Goal: Transaction & Acquisition: Purchase product/service

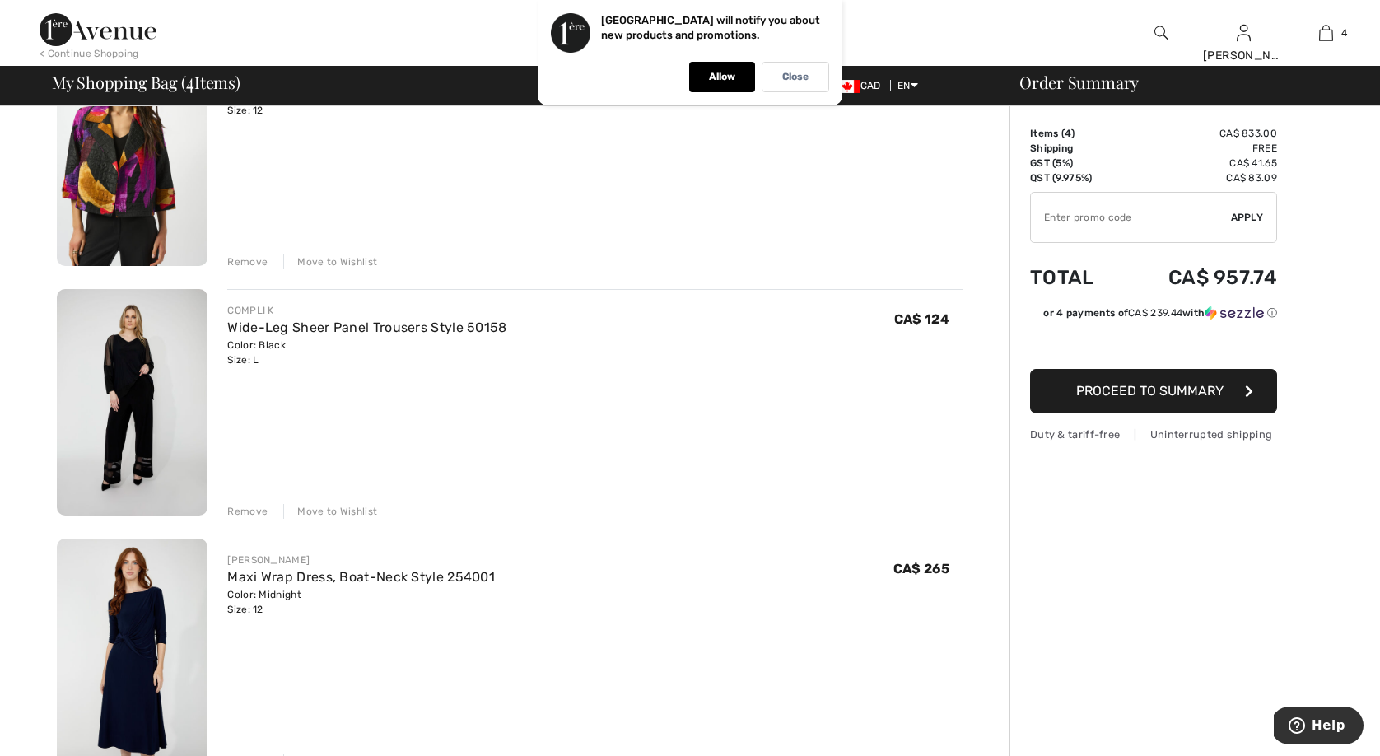
scroll to position [205, 0]
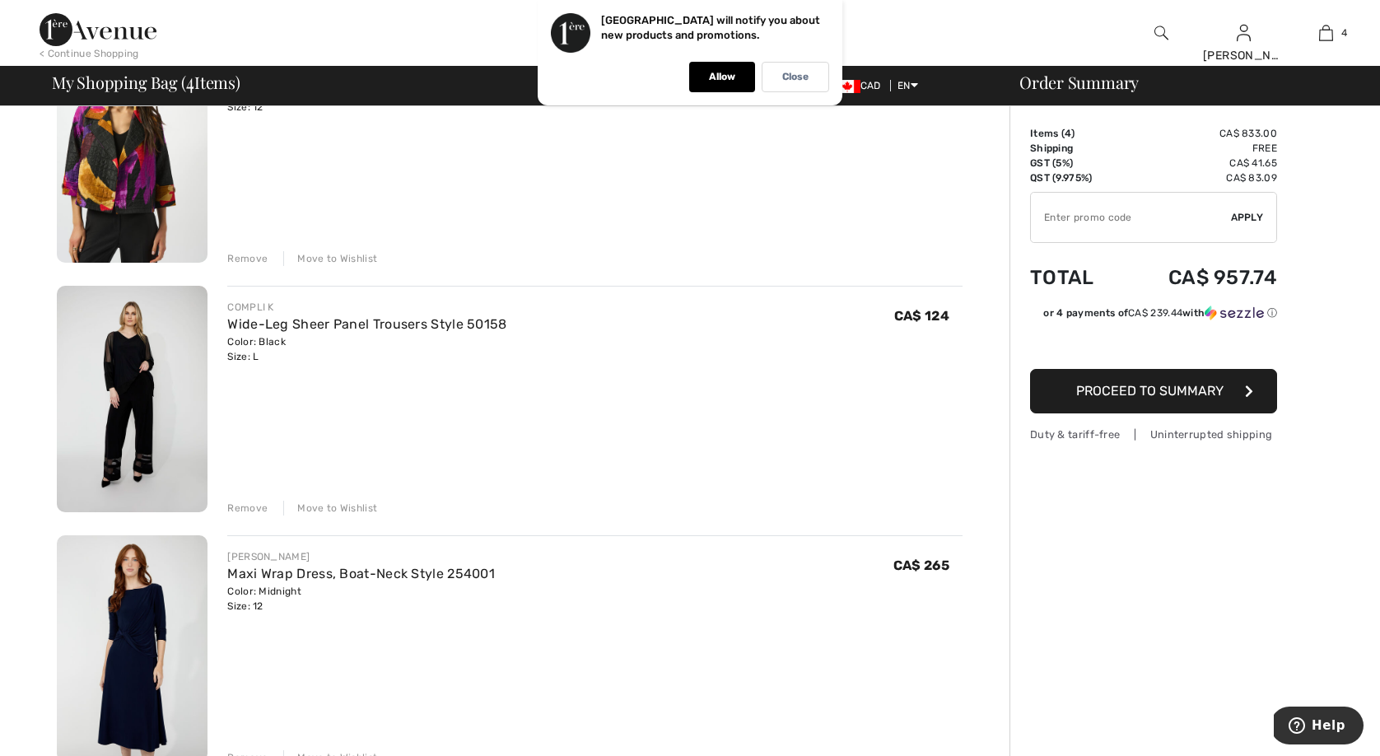
click at [253, 510] on div "Remove" at bounding box center [247, 507] width 40 height 15
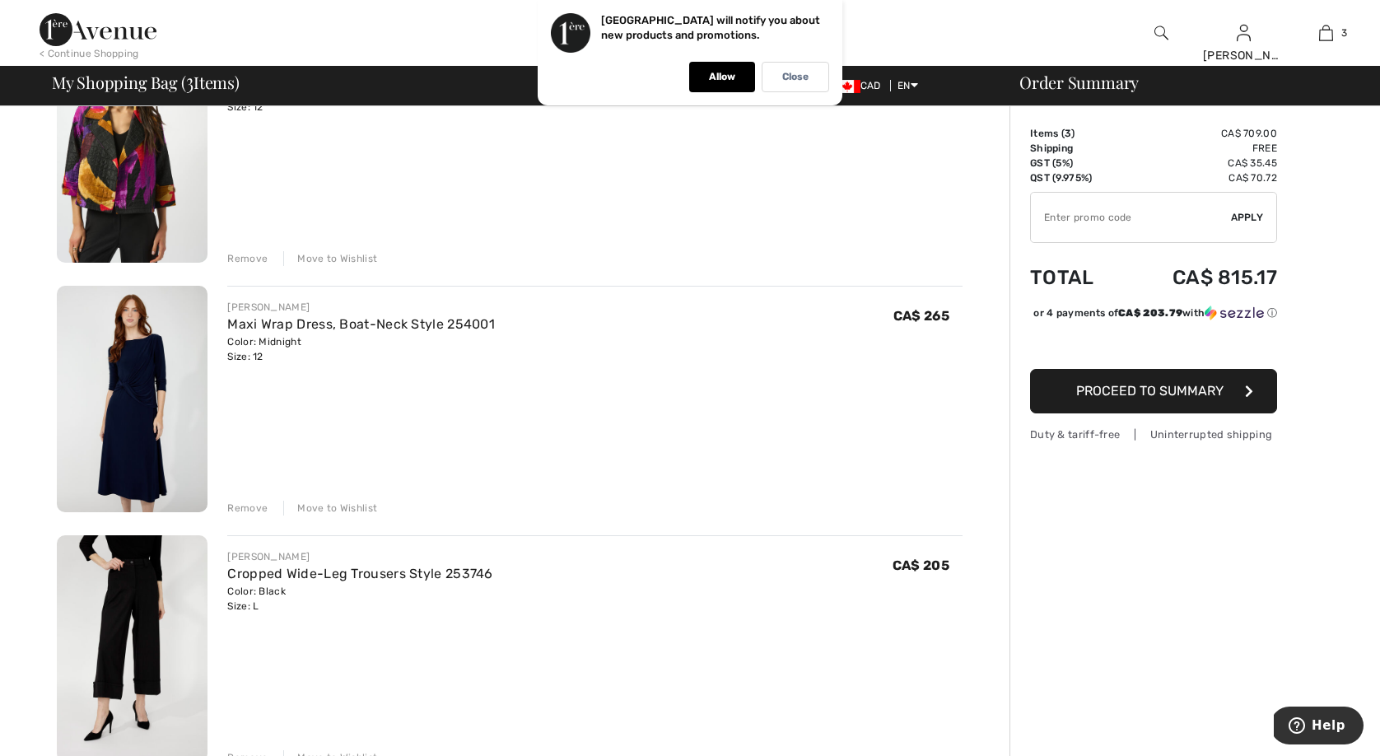
click at [254, 503] on div "Remove" at bounding box center [247, 507] width 40 height 15
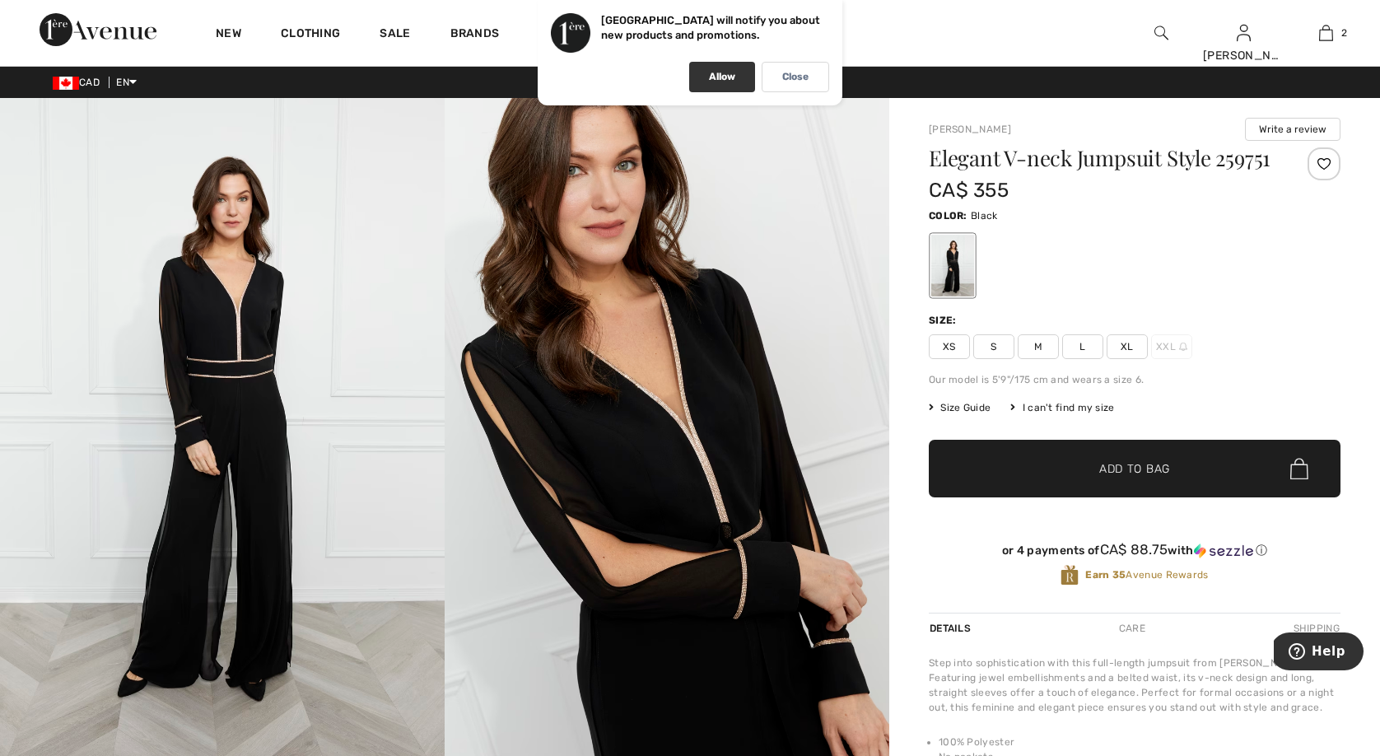
click at [725, 81] on p "Allow" at bounding box center [722, 77] width 26 height 12
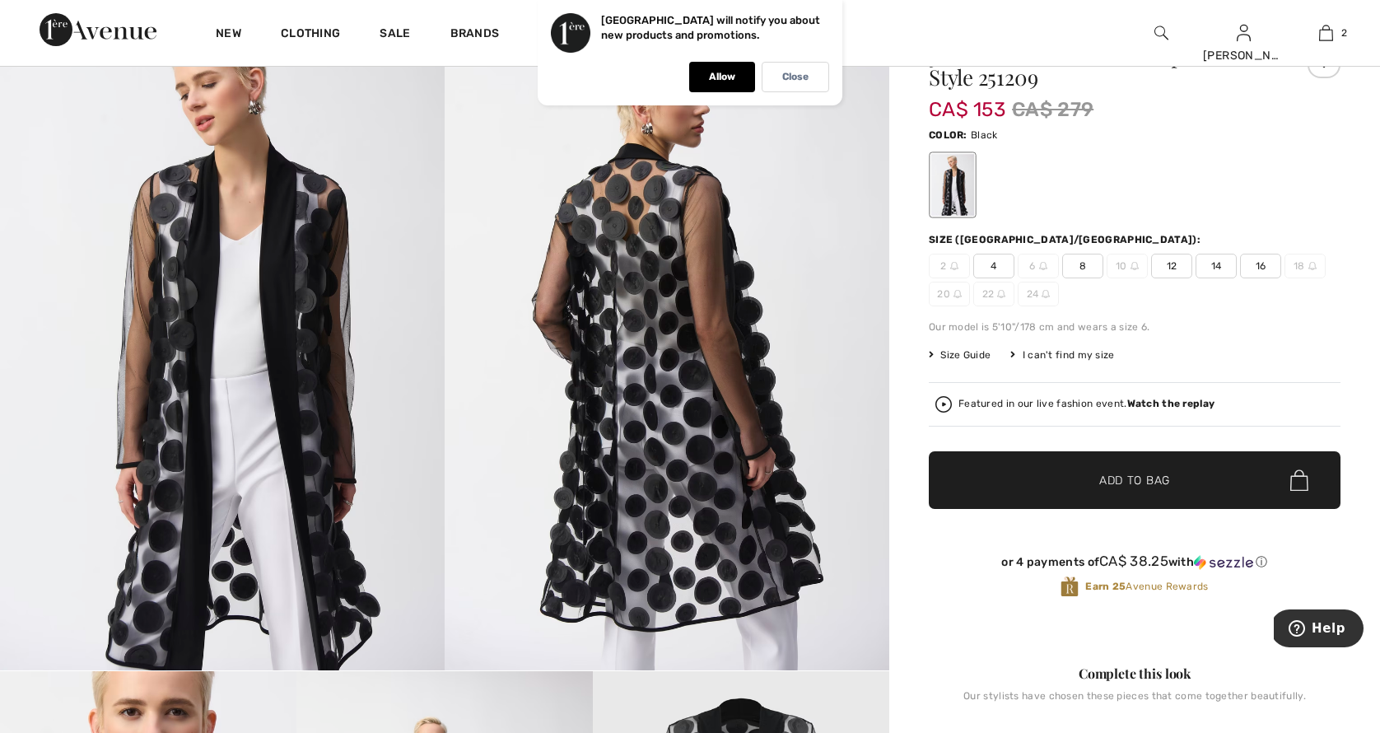
scroll to position [1, 0]
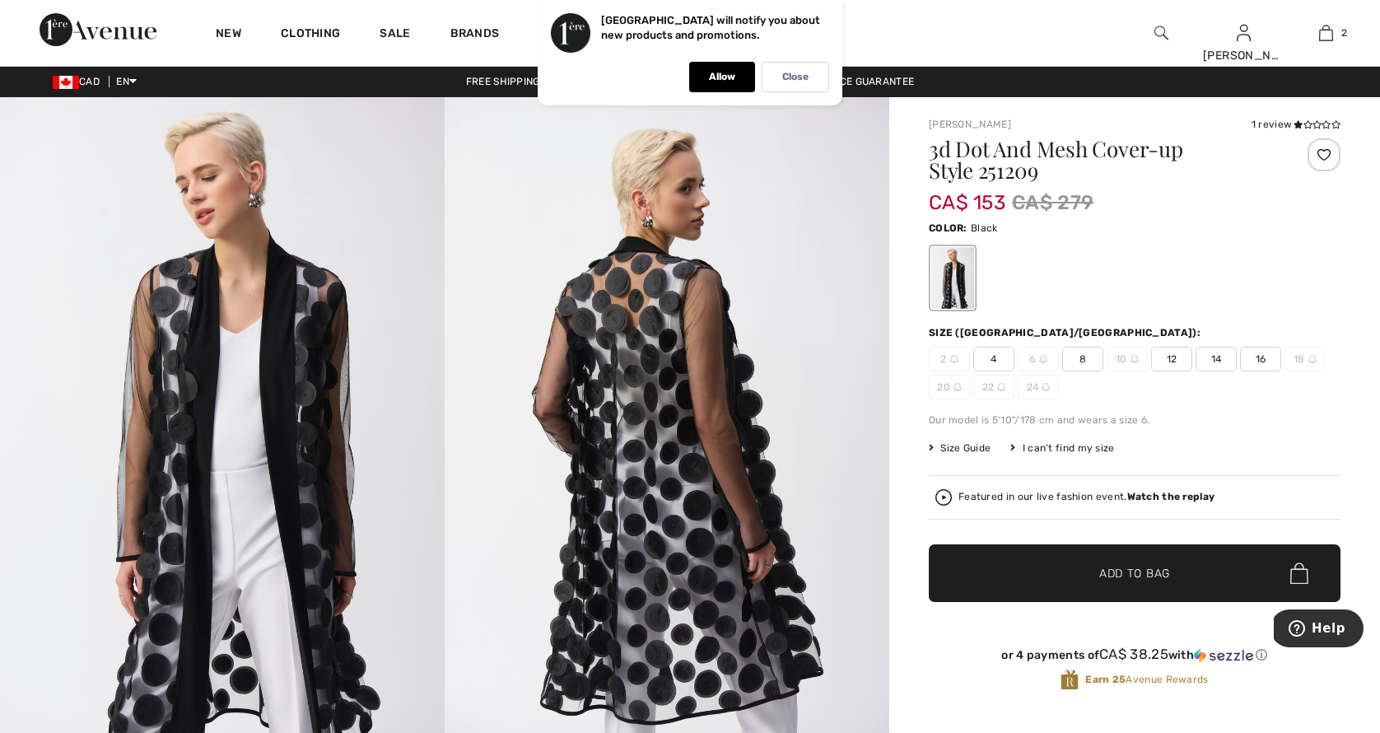
click at [1174, 367] on span "12" at bounding box center [1171, 359] width 41 height 25
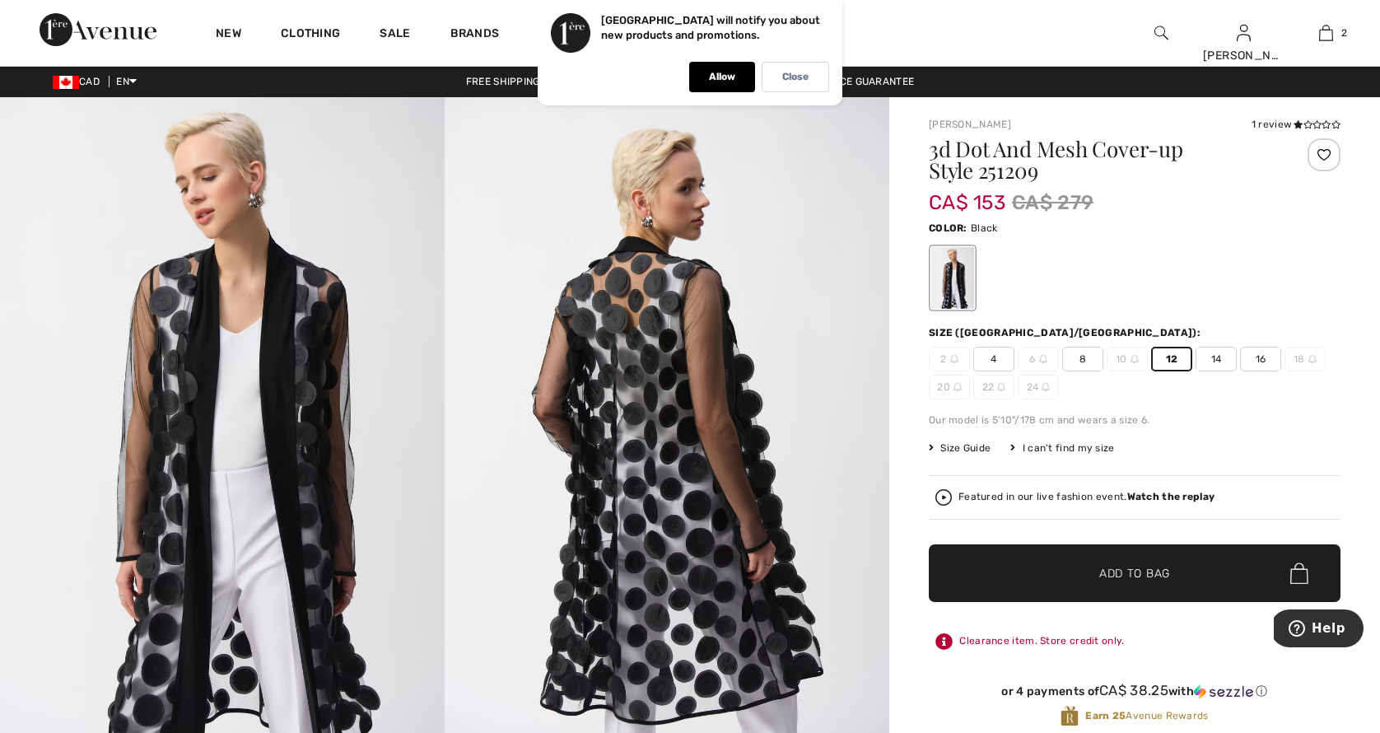
click at [1160, 556] on span "✔ Added to Bag Add to Bag" at bounding box center [1135, 573] width 412 height 58
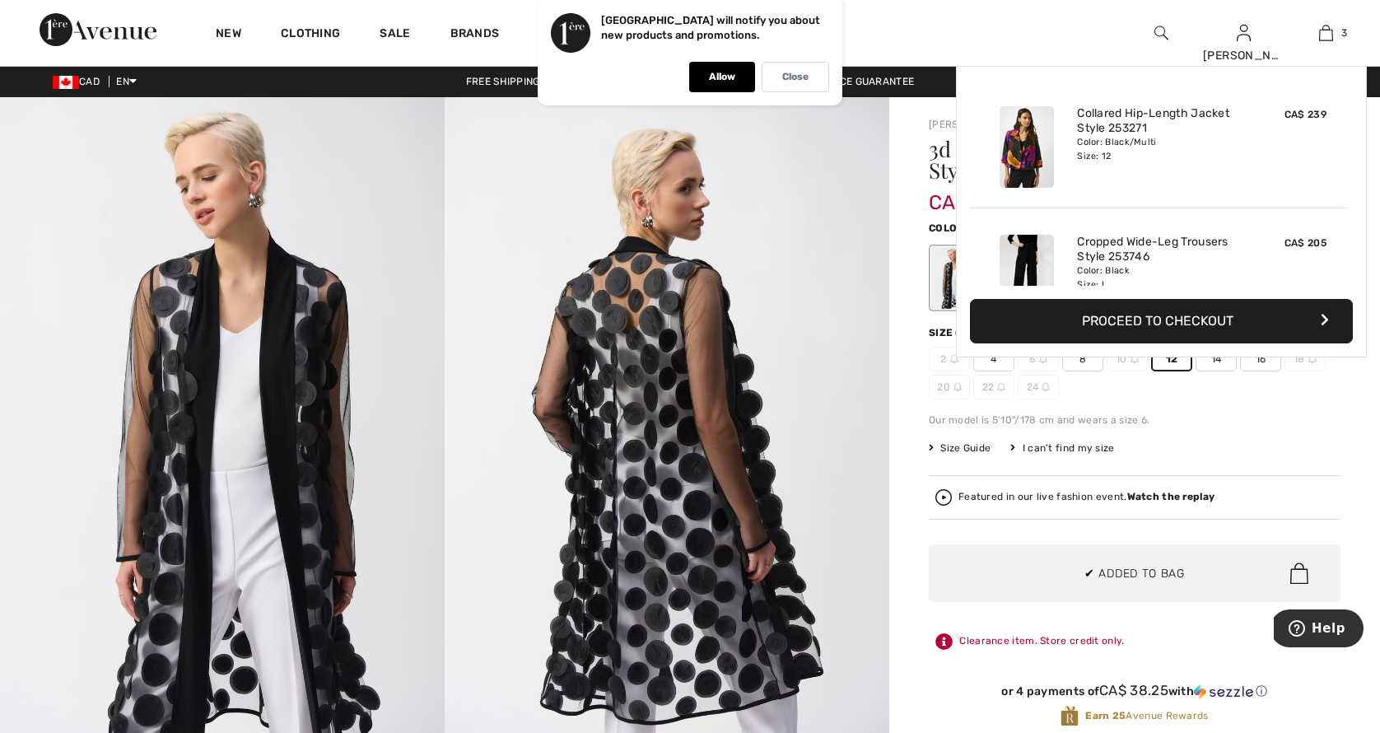
scroll to position [179, 0]
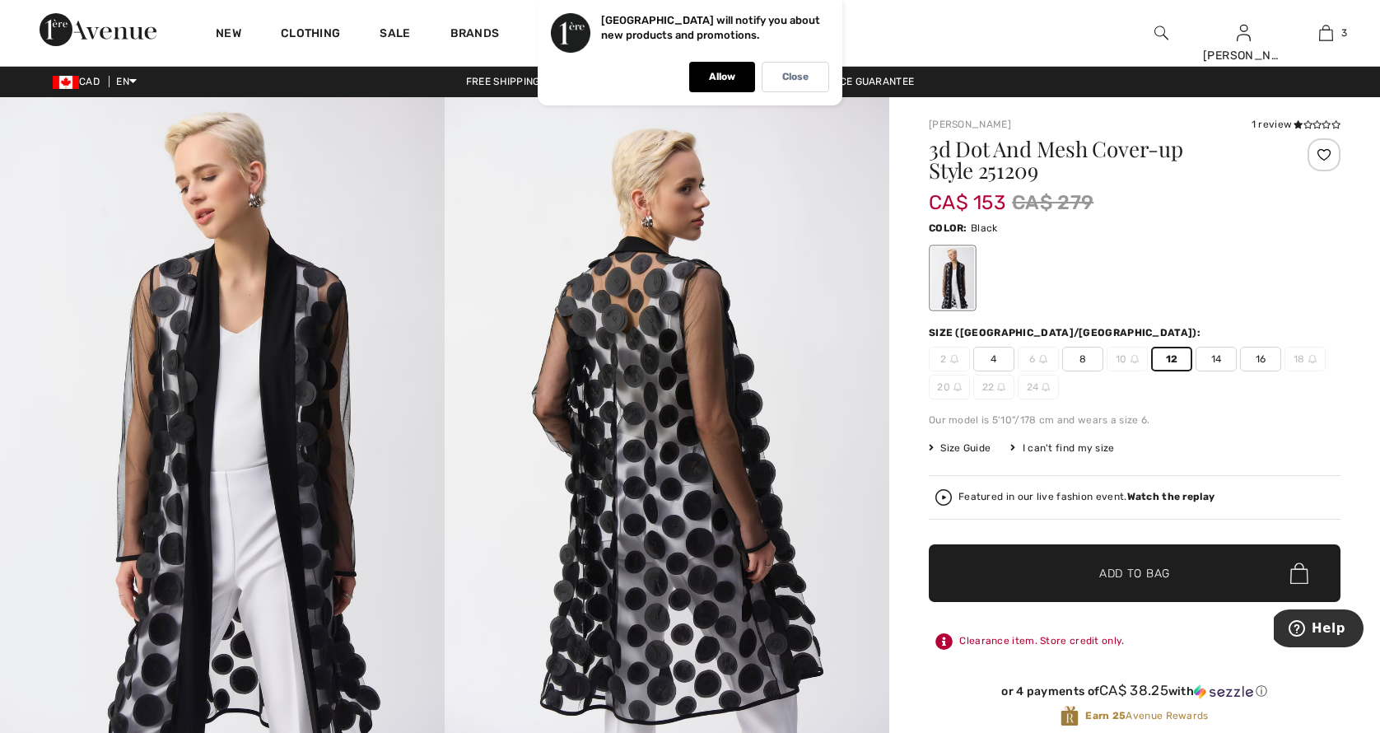
click at [1238, 411] on div "3d Dot And Mesh Cover-up Style 251209 CA$ 153 CA$ 279 Color: Black Size (CA/US)…" at bounding box center [1135, 445] width 412 height 615
click at [731, 77] on p "Allow" at bounding box center [722, 77] width 26 height 12
